Goal: Leave review/rating: Leave review/rating

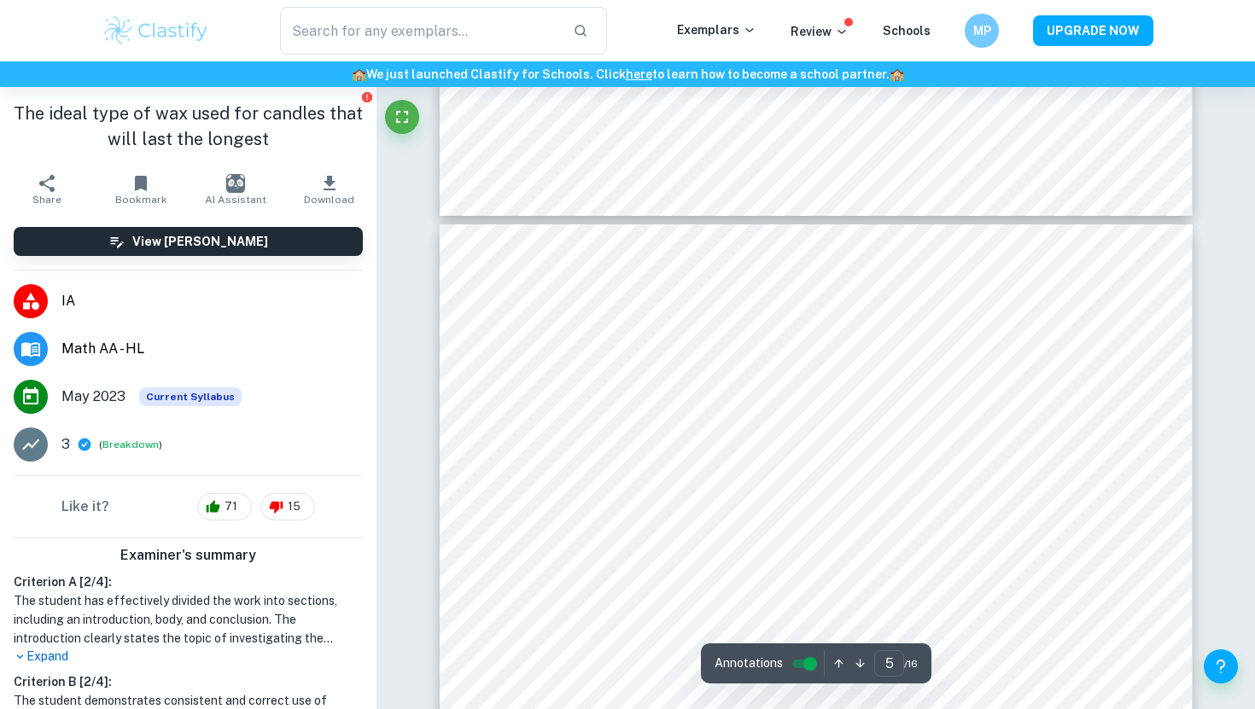
scroll to position [4416, 0]
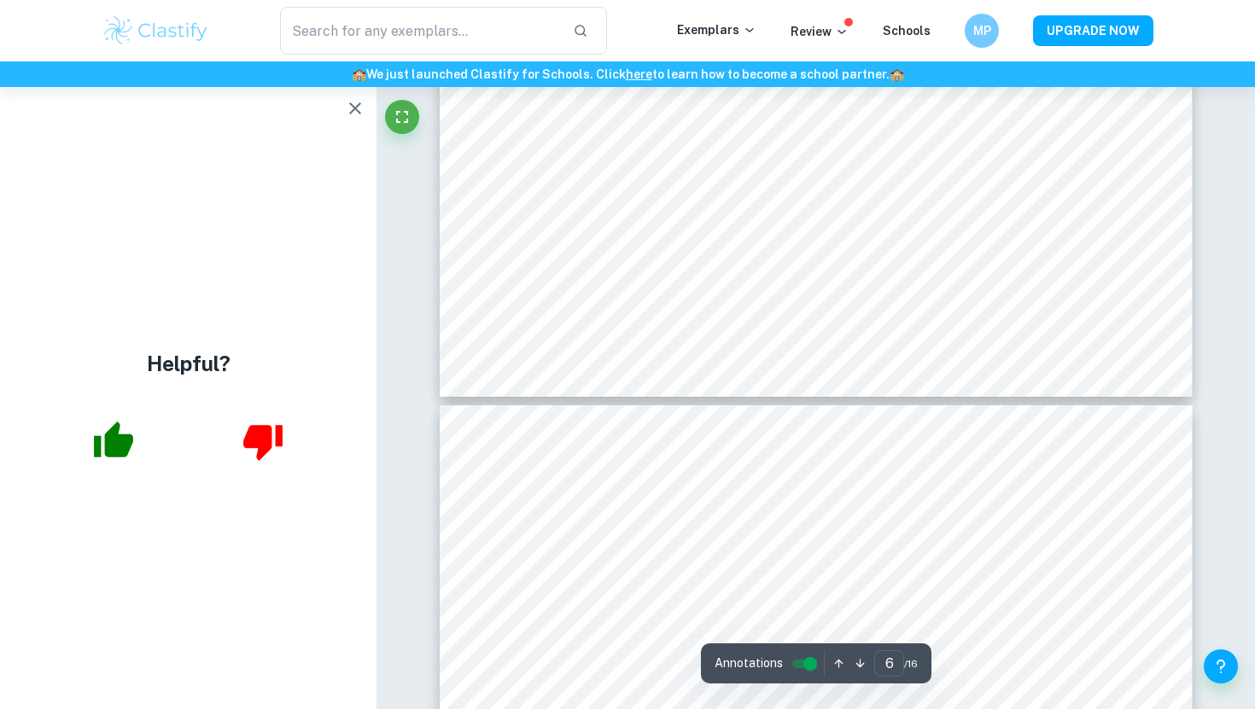
type input "7"
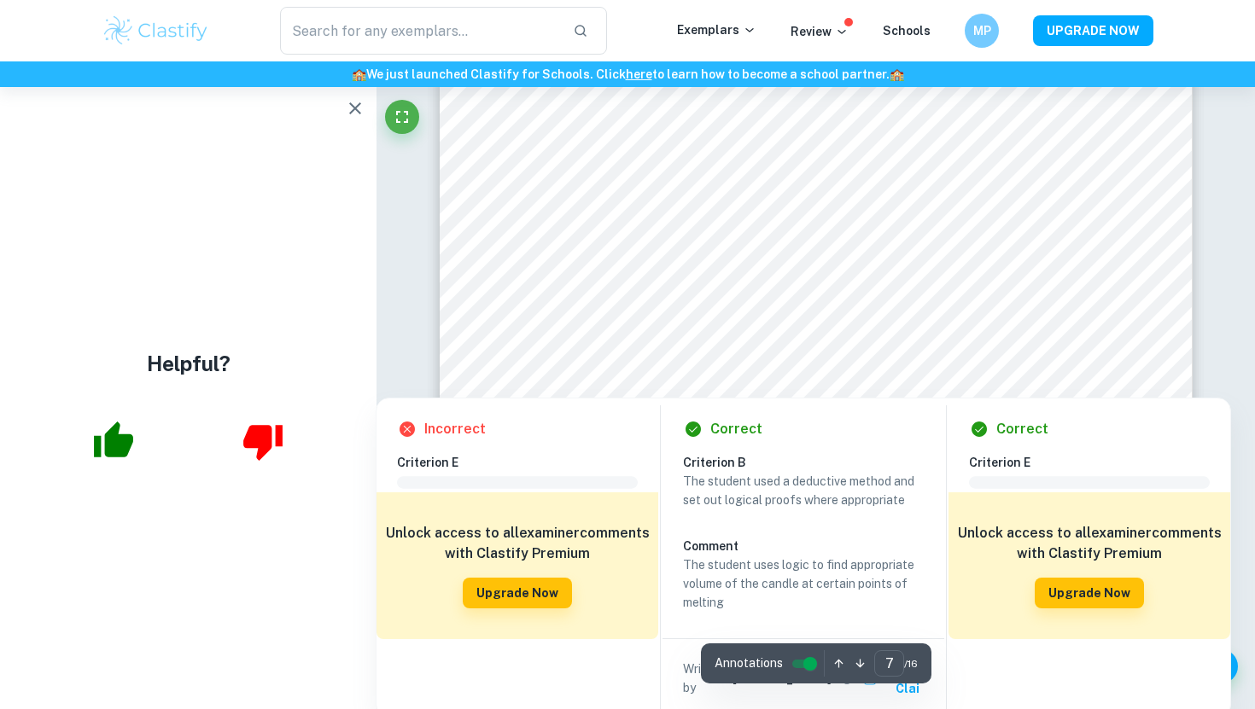
click at [841, 321] on div at bounding box center [816, 306] width 570 height 37
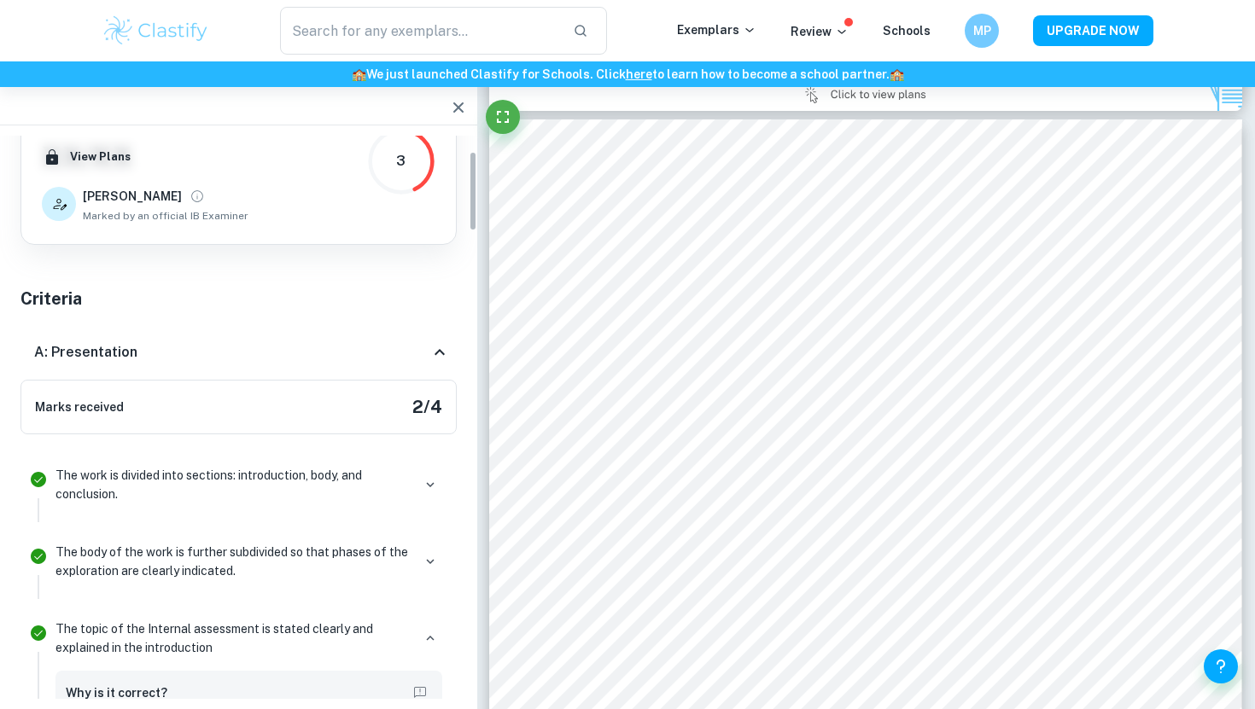
scroll to position [0, 0]
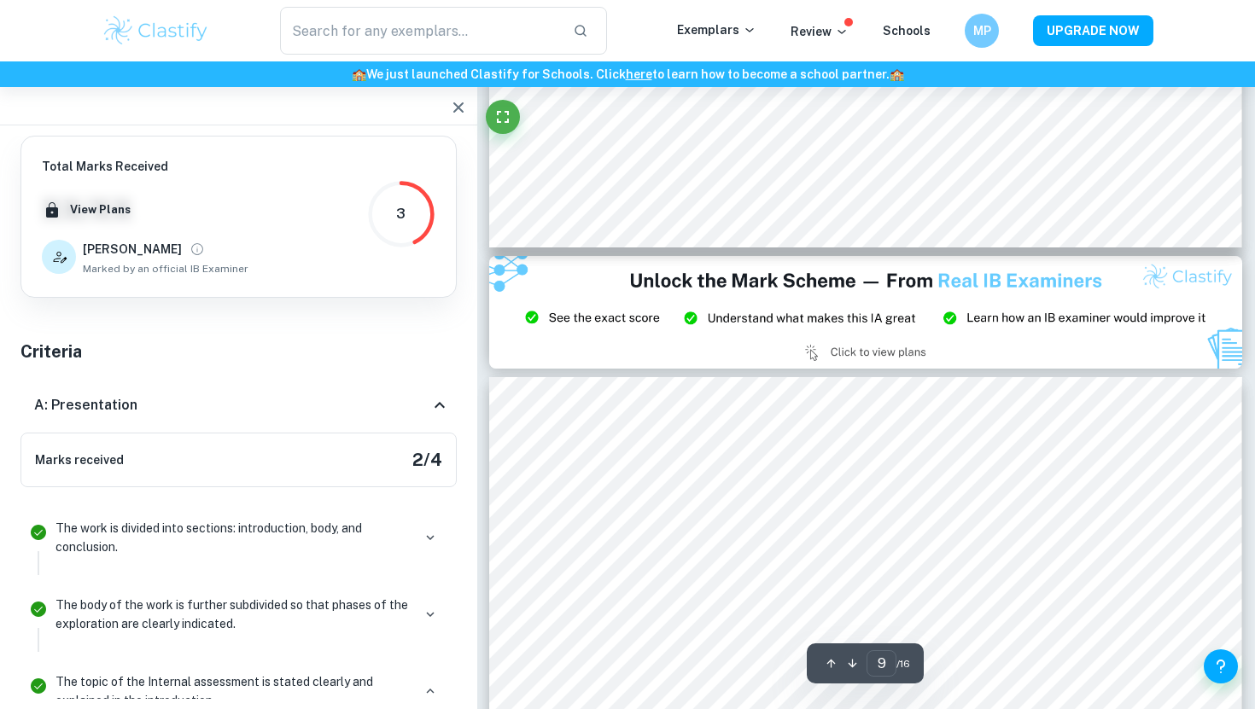
type input "8"
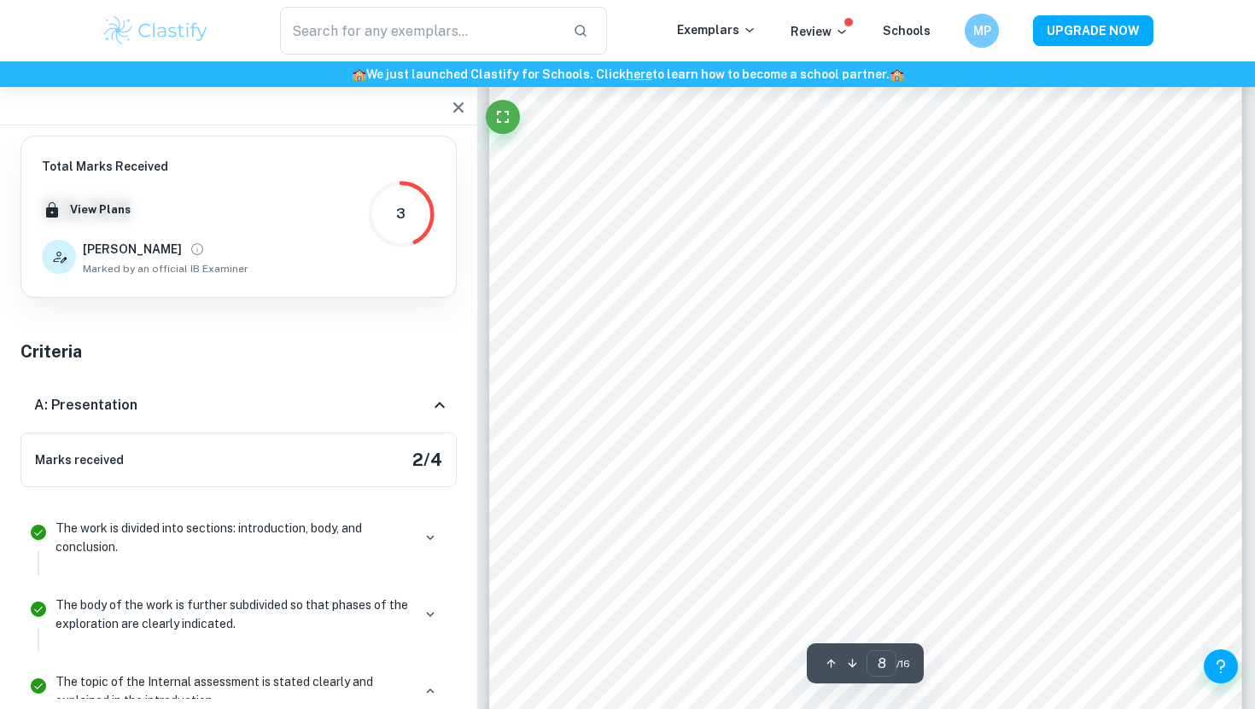
click at [458, 94] on button "button" at bounding box center [458, 107] width 34 height 34
